Goal: Navigation & Orientation: Find specific page/section

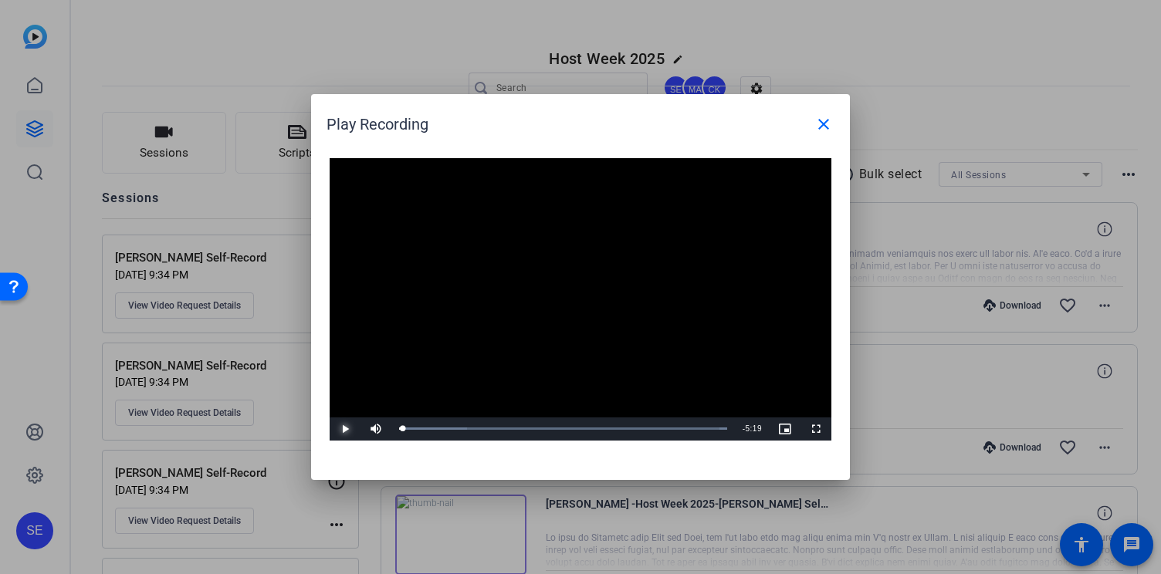
scroll to position [46, 0]
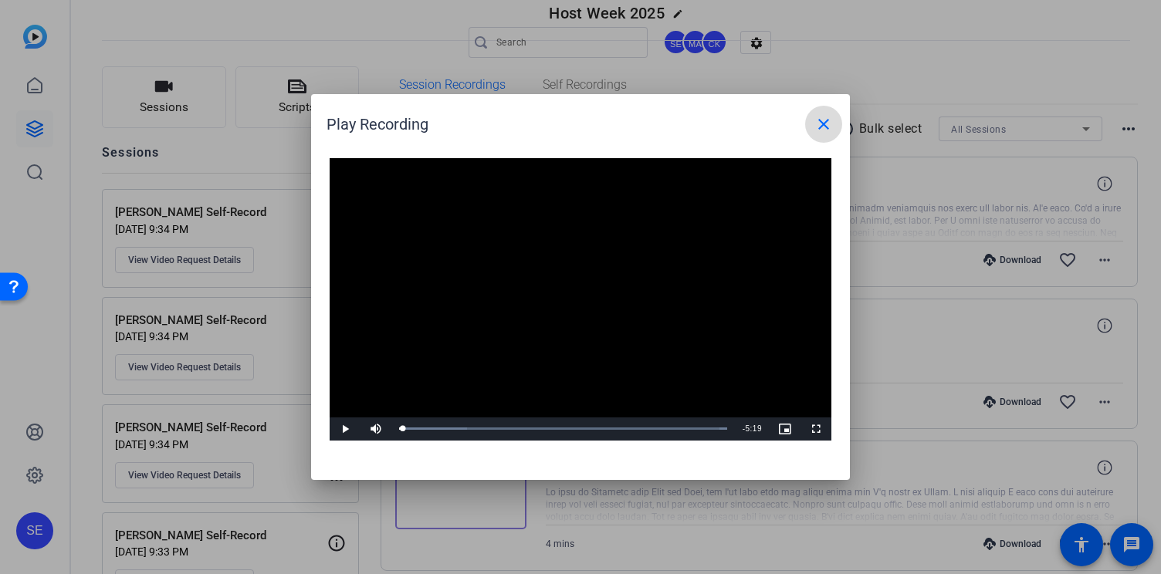
click at [826, 124] on mat-icon "close" at bounding box center [823, 124] width 19 height 19
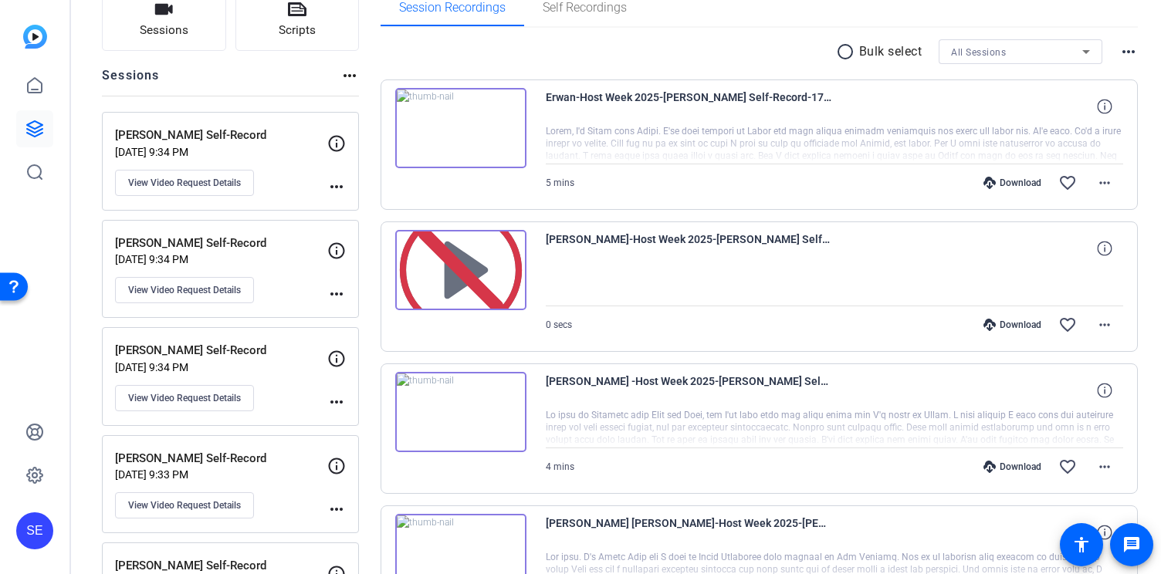
scroll to position [120, 0]
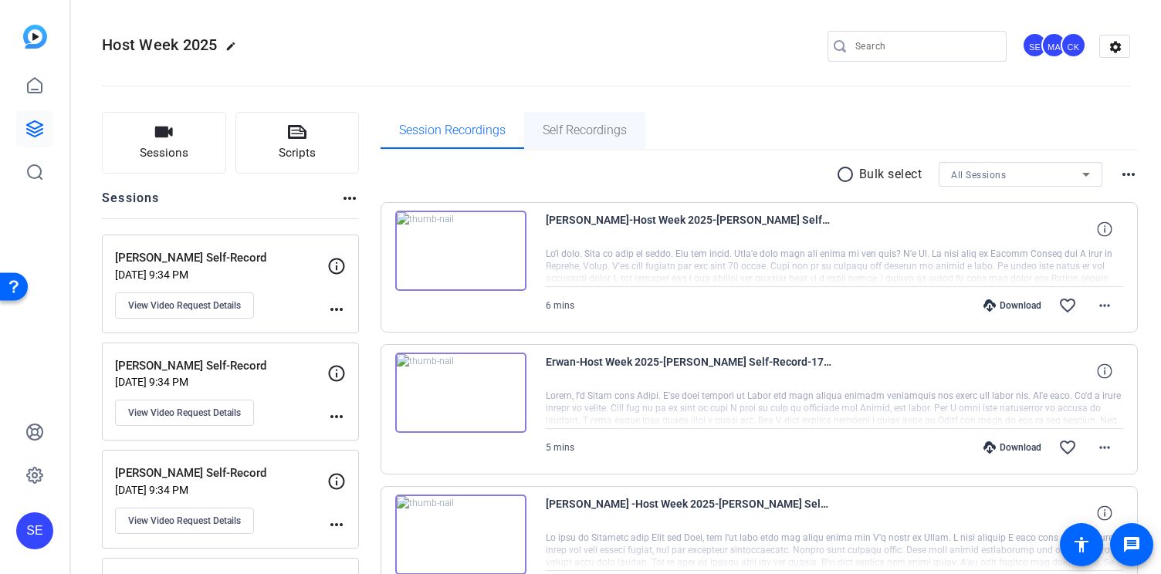
click at [573, 136] on span "Self Recordings" at bounding box center [585, 130] width 84 height 12
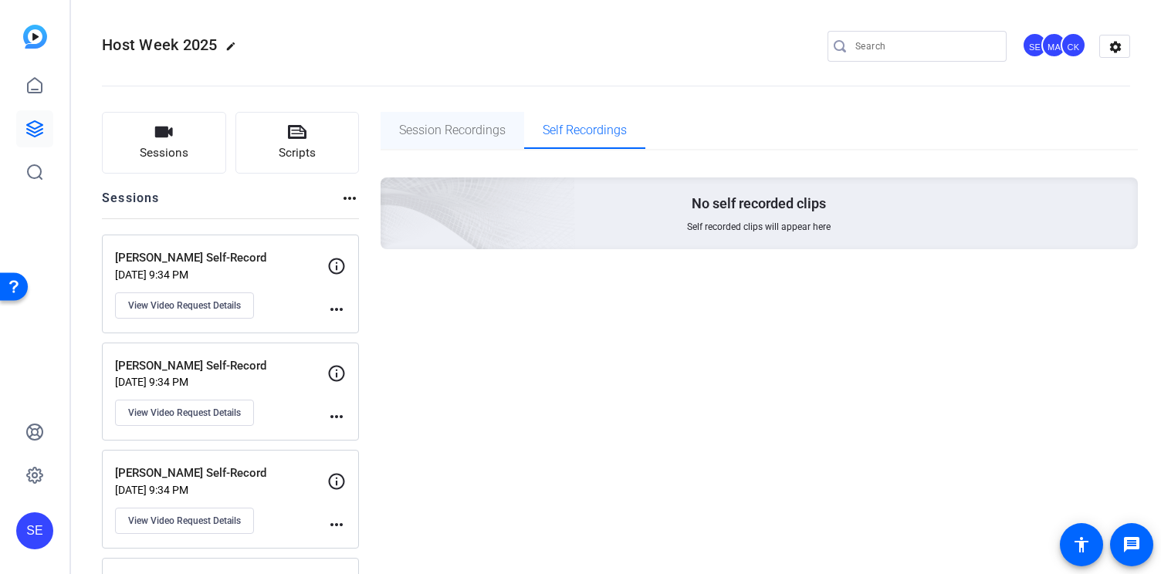
click at [450, 127] on span "Session Recordings" at bounding box center [452, 130] width 107 height 12
